Goal: Use online tool/utility: Use online tool/utility

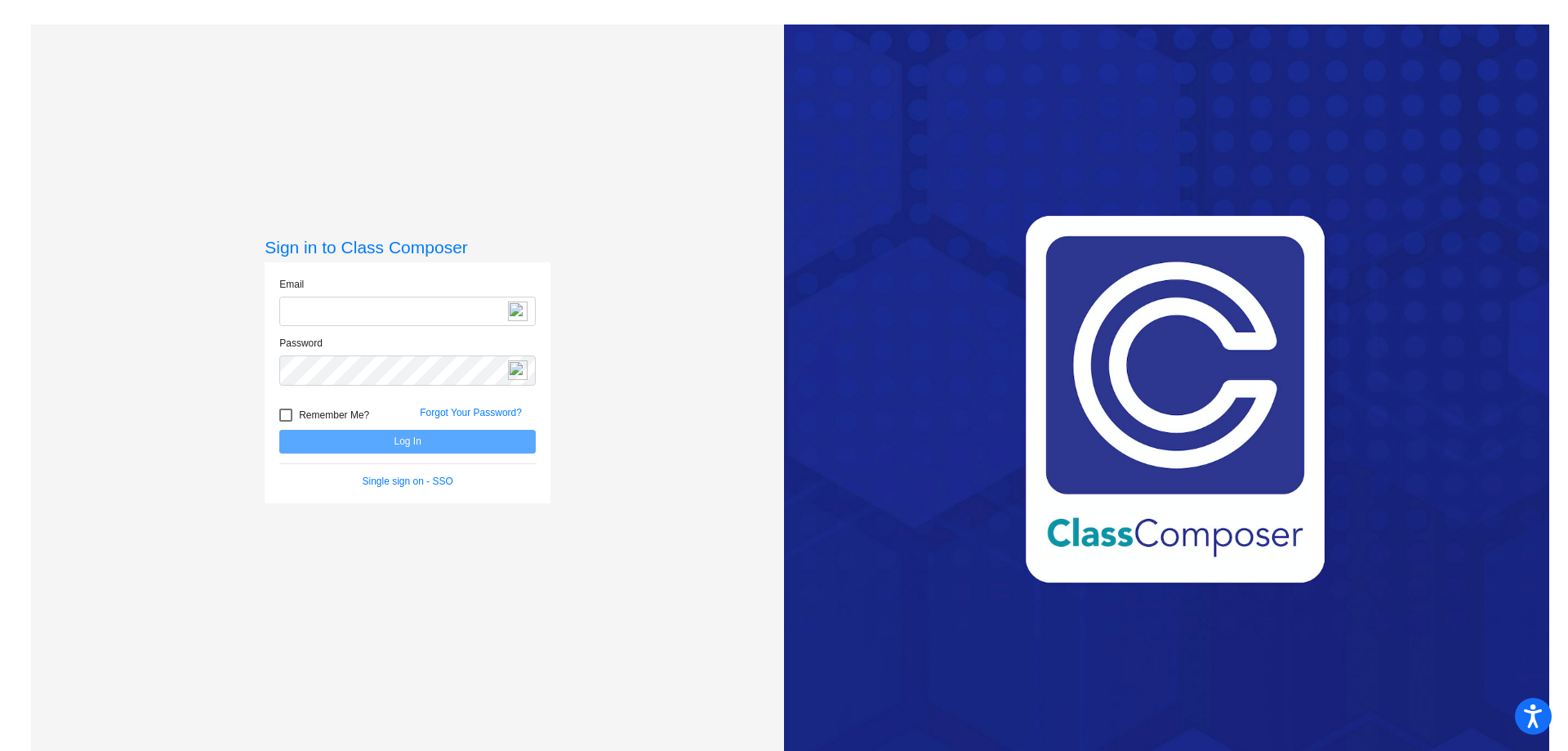
type input "[EMAIL_ADDRESS][DOMAIN_NAME]"
click at [397, 445] on button "Log In" at bounding box center [407, 441] width 257 height 24
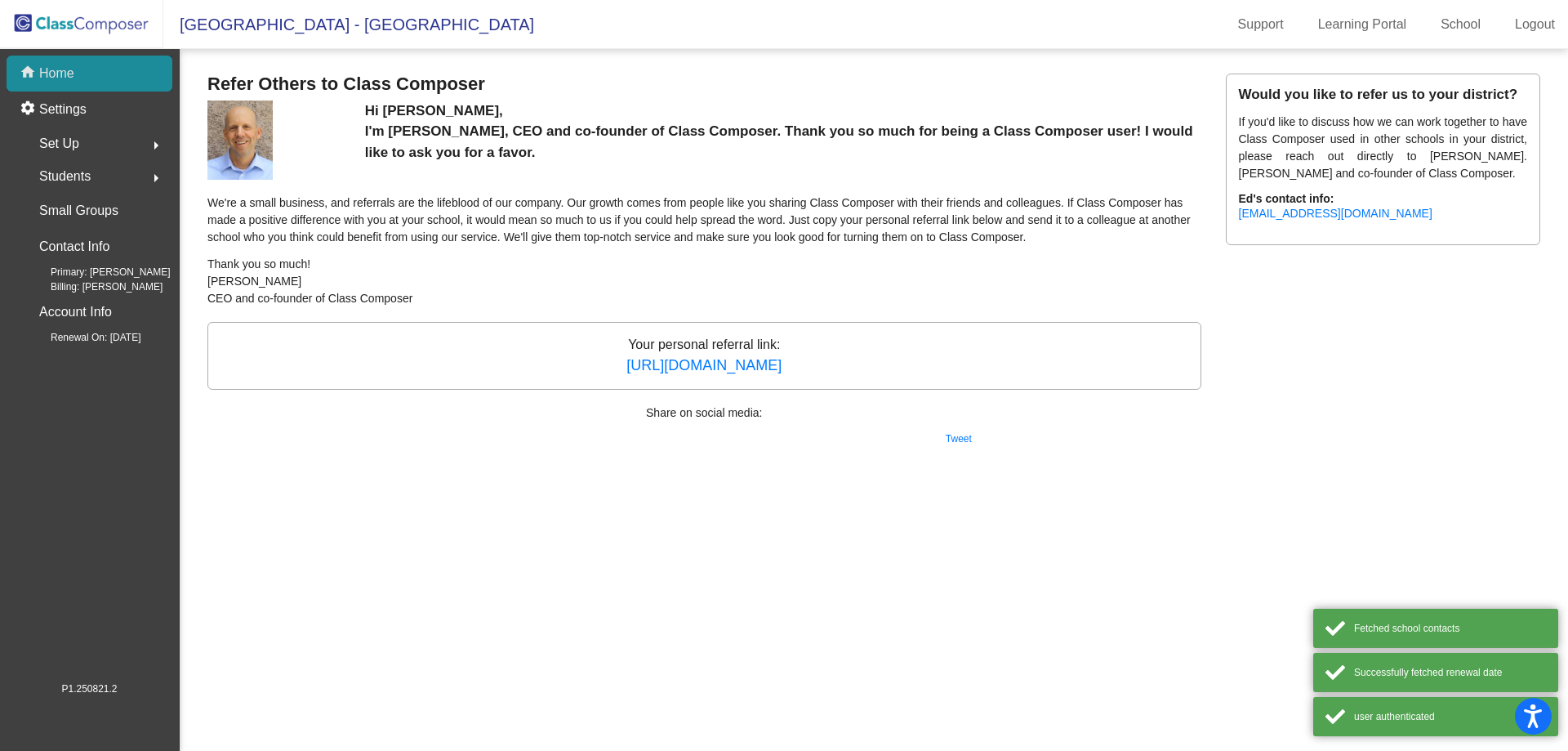
click at [65, 78] on p "Home" at bounding box center [56, 74] width 35 height 20
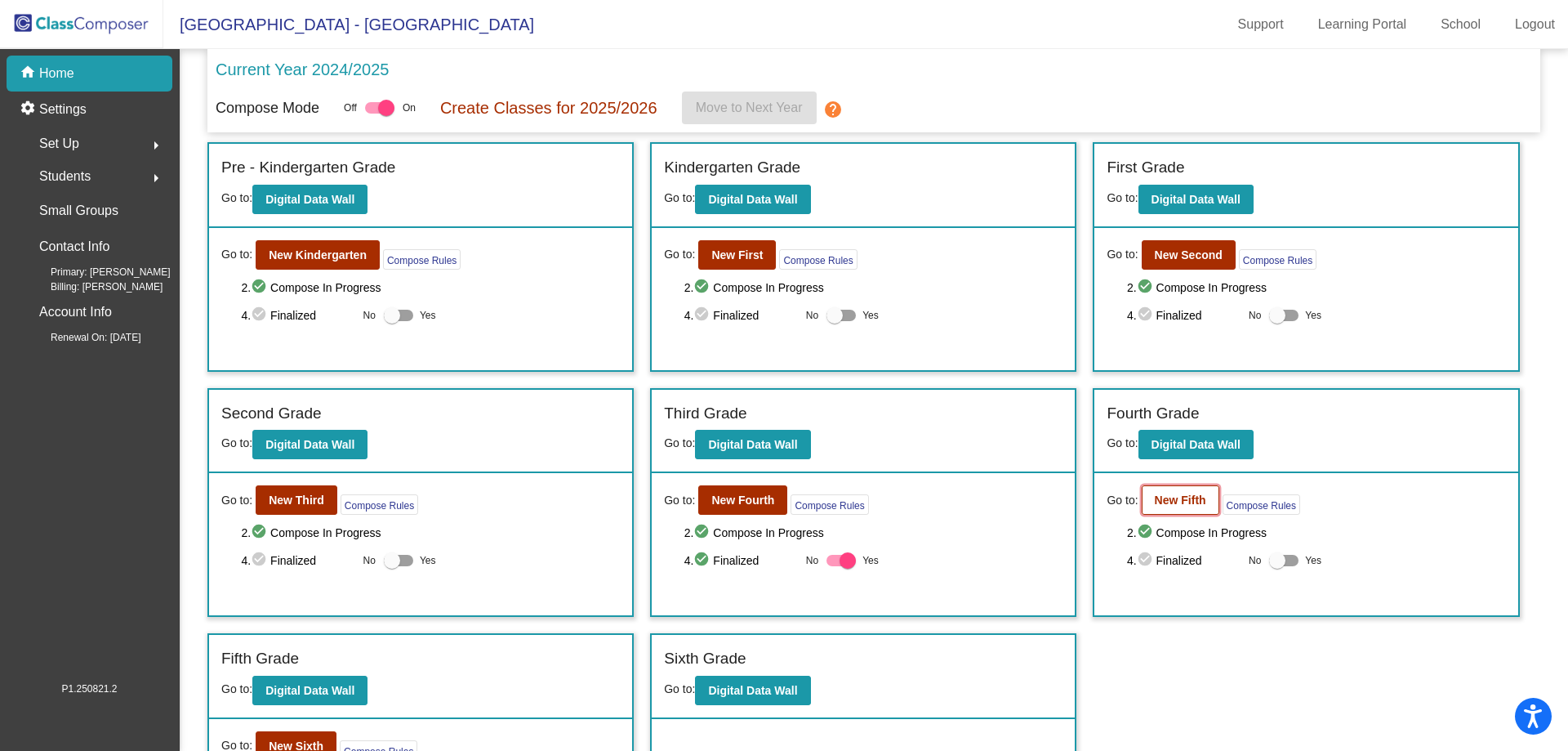
click at [1210, 498] on button "New Fifth" at bounding box center [1181, 500] width 78 height 30
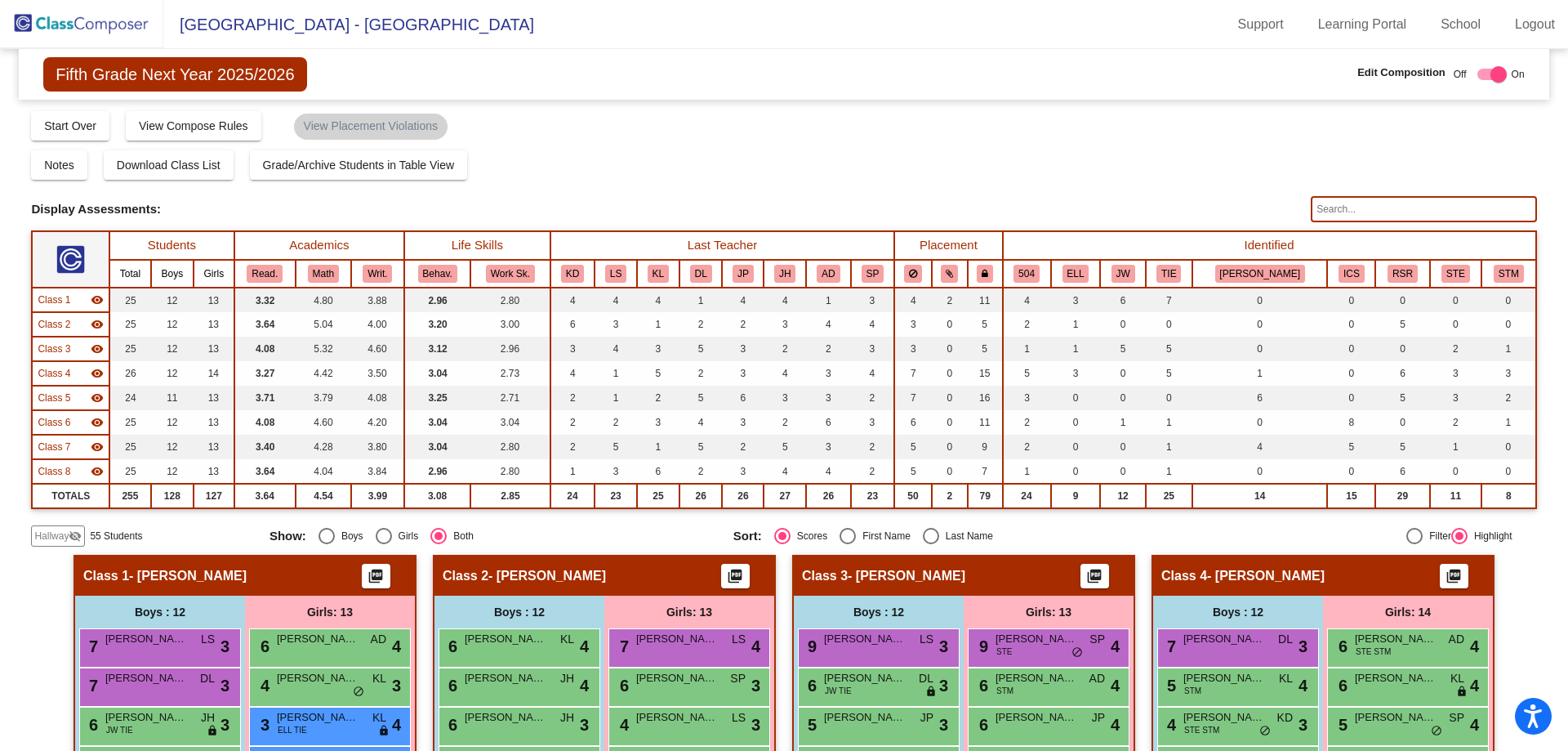
click at [1344, 212] on input "text" at bounding box center [1423, 209] width 225 height 26
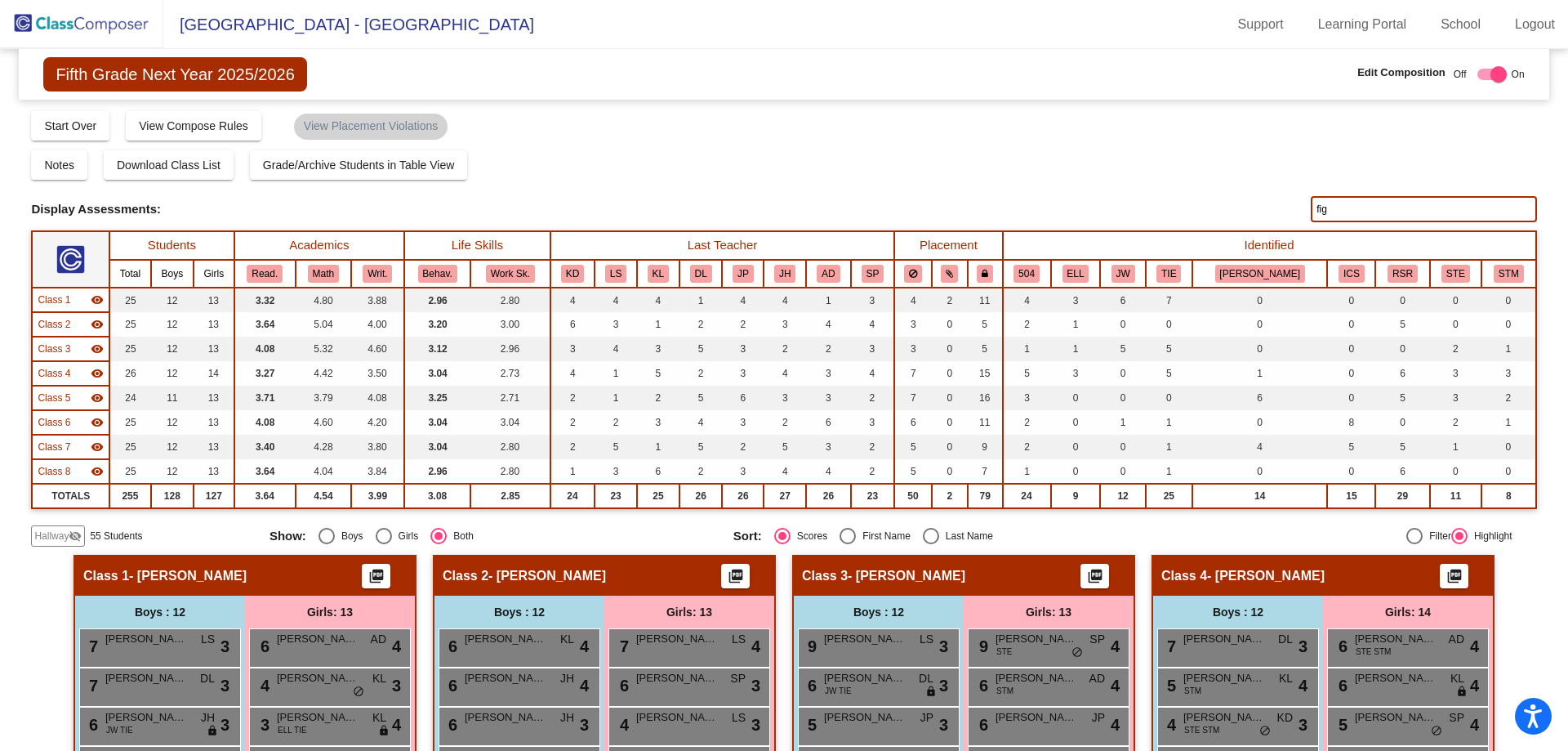
type input "fig"
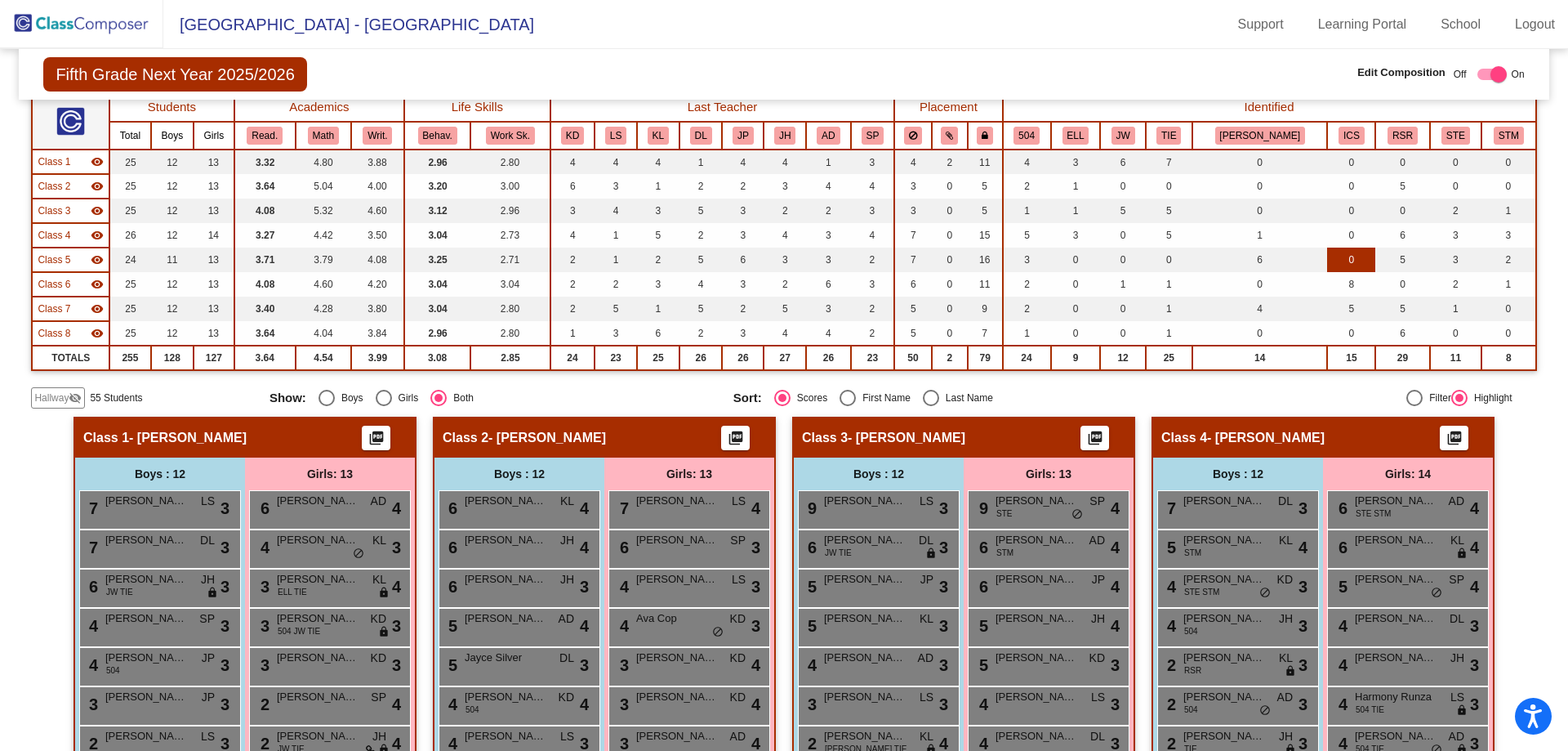
scroll to position [327, 0]
